Goal: Task Accomplishment & Management: Use online tool/utility

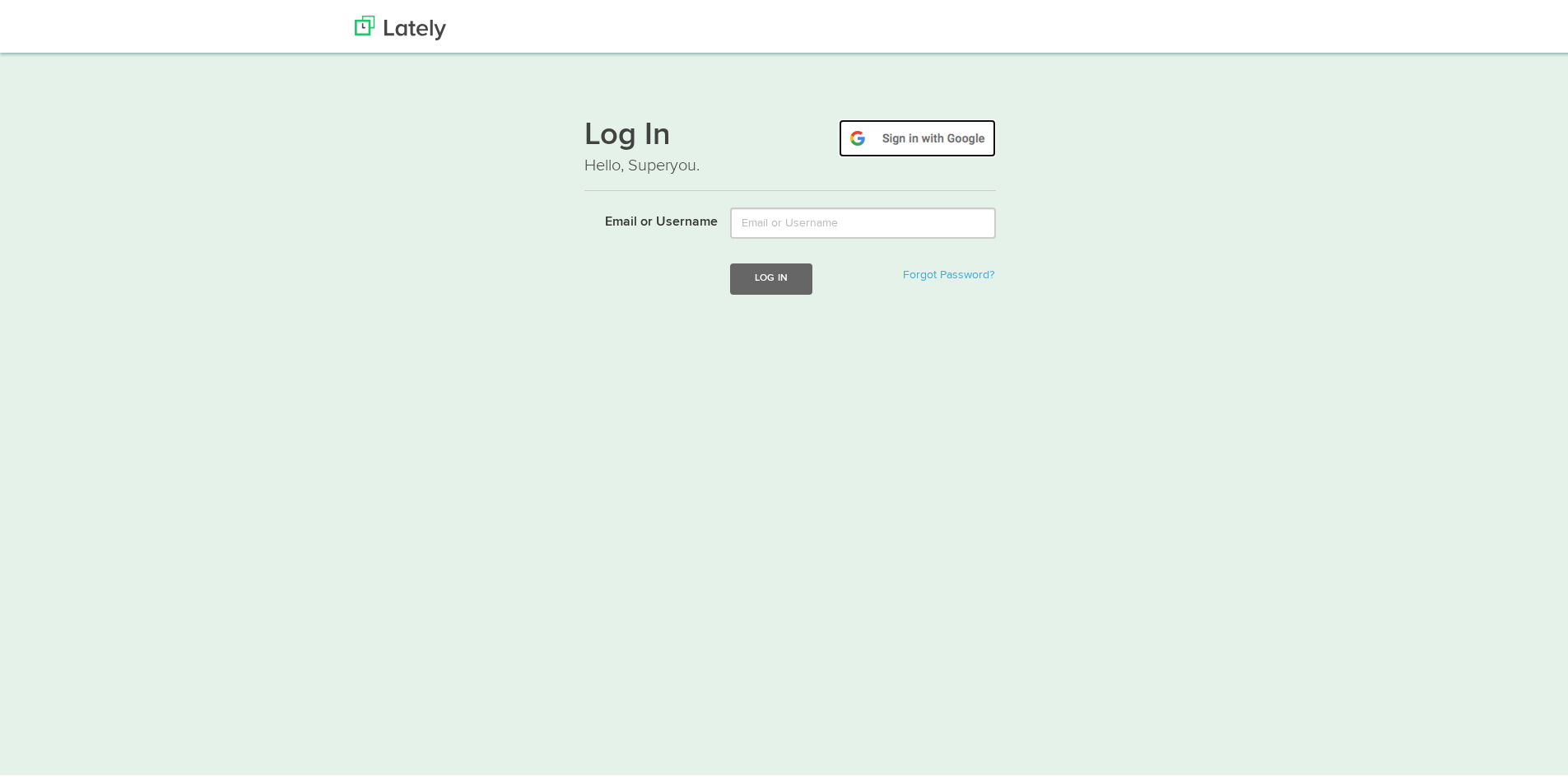
click at [952, 146] on img at bounding box center [918, 135] width 157 height 38
click at [917, 137] on img at bounding box center [918, 135] width 157 height 38
